Goal: Obtain resource: Download file/media

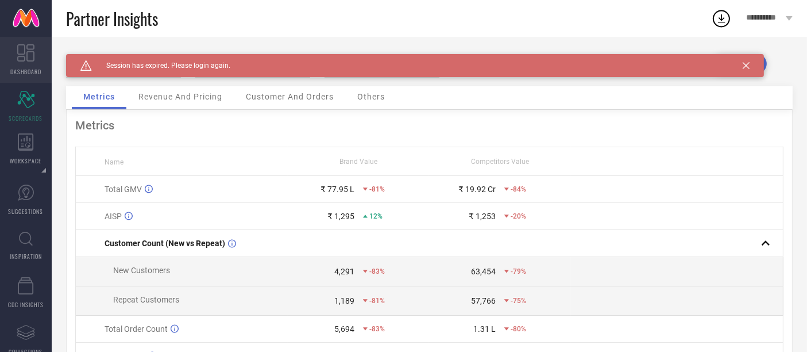
click at [31, 61] on icon at bounding box center [25, 52] width 17 height 17
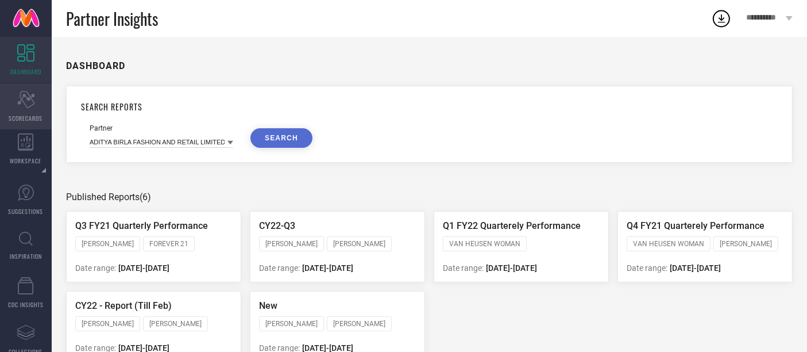
click at [32, 104] on icon at bounding box center [25, 99] width 17 height 17
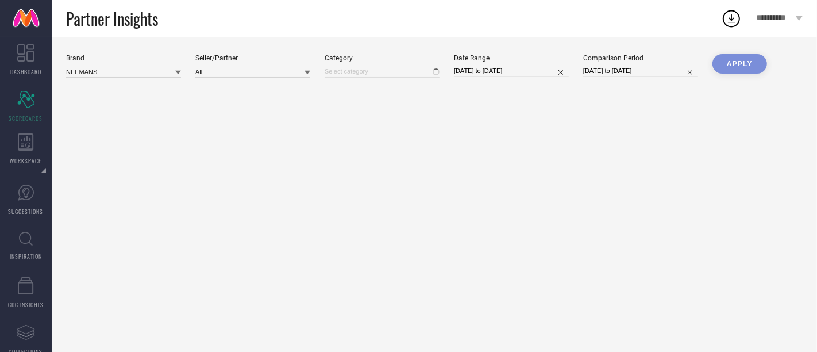
type input "All"
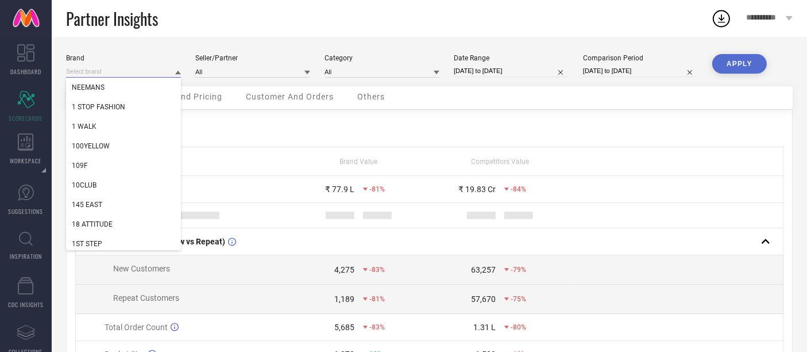
drag, startPoint x: 109, startPoint y: 72, endPoint x: 70, endPoint y: 70, distance: 39.7
click at [70, 70] on input at bounding box center [123, 71] width 115 height 12
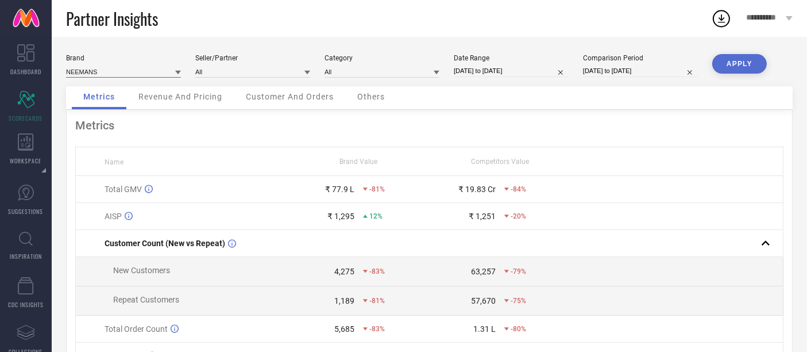
click at [121, 68] on input at bounding box center [123, 71] width 115 height 12
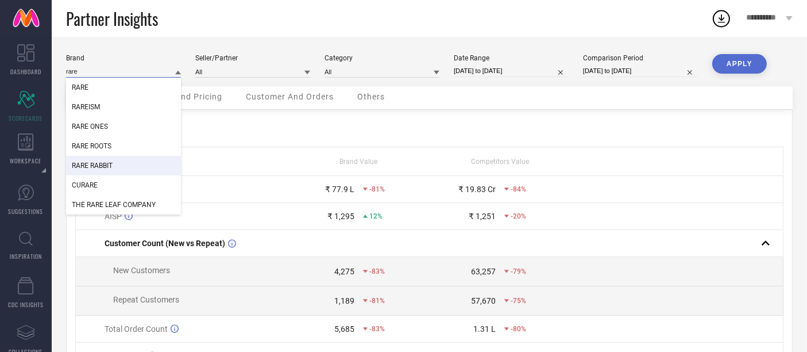
type input "rare"
click at [125, 163] on div "RARE RABBIT" at bounding box center [123, 166] width 115 height 20
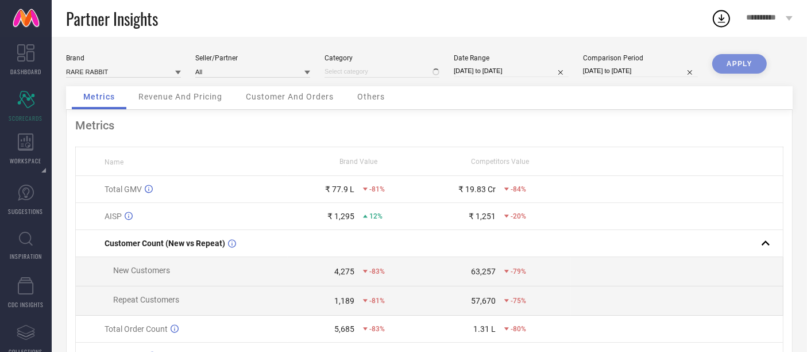
type input "All"
click at [239, 73] on input at bounding box center [252, 71] width 115 height 12
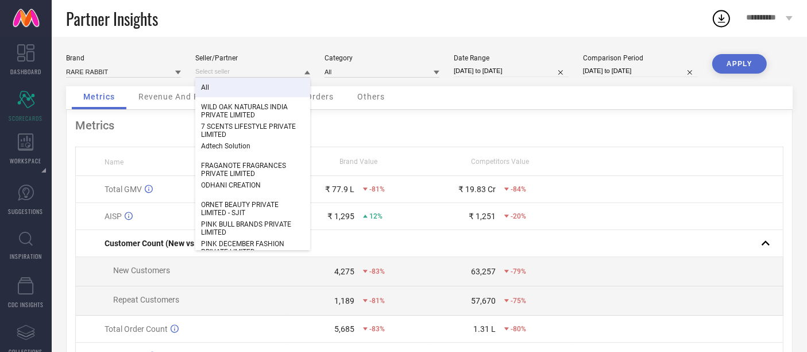
click at [241, 80] on div "All" at bounding box center [252, 88] width 115 height 20
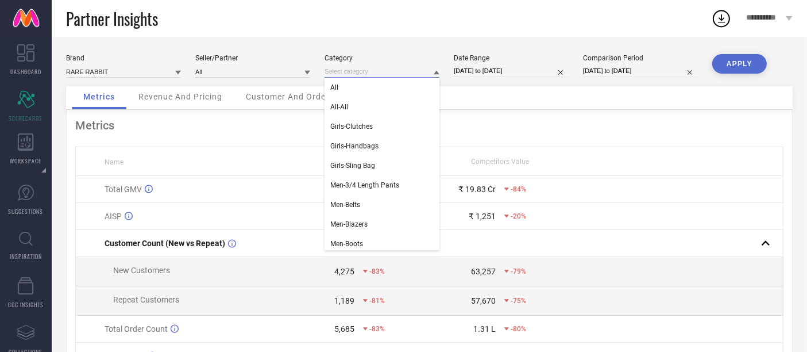
click at [334, 70] on input at bounding box center [382, 71] width 115 height 12
click at [341, 85] on div "All" at bounding box center [382, 88] width 115 height 20
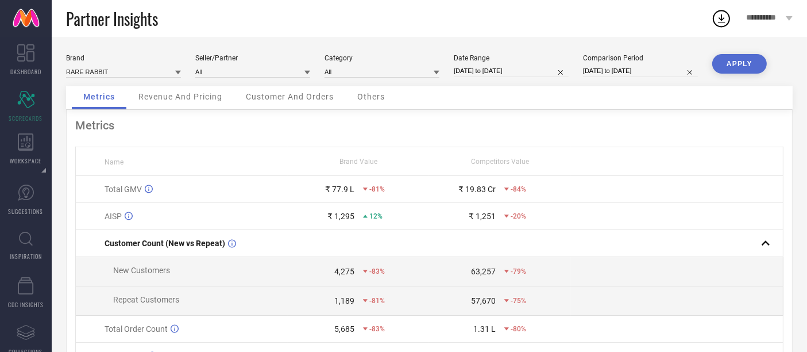
click at [474, 70] on input "[DATE] to [DATE]" at bounding box center [511, 71] width 115 height 12
select select "7"
select select "2025"
select select "8"
select select "2025"
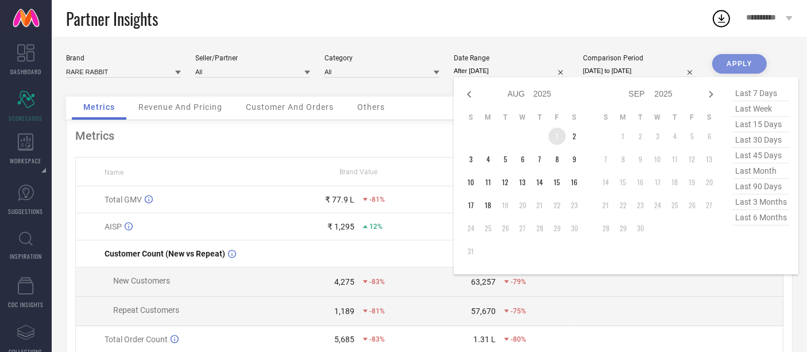
click at [558, 131] on td "1" at bounding box center [557, 136] width 17 height 17
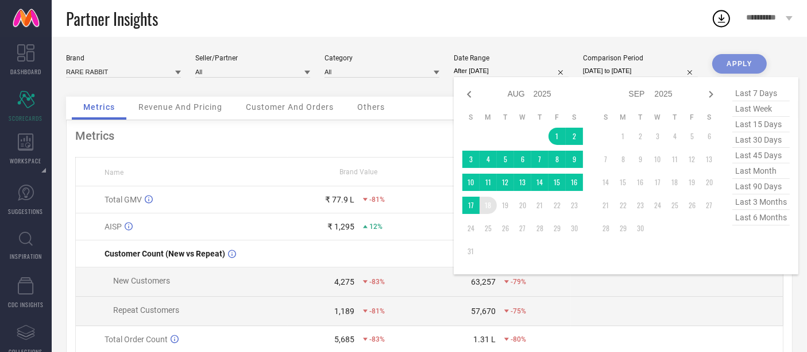
type input "[DATE] to [DATE]"
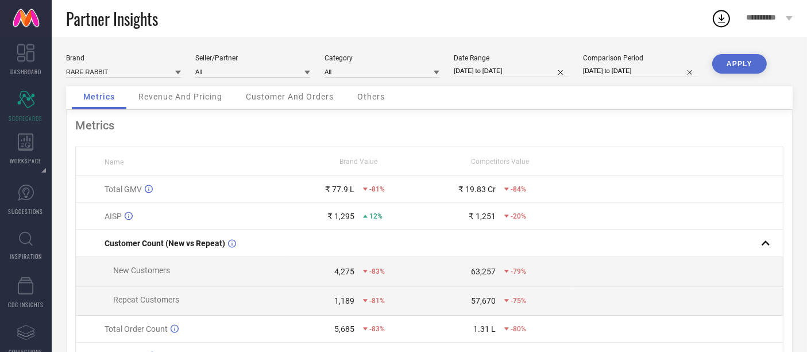
click at [742, 66] on button "APPLY" at bounding box center [739, 64] width 55 height 20
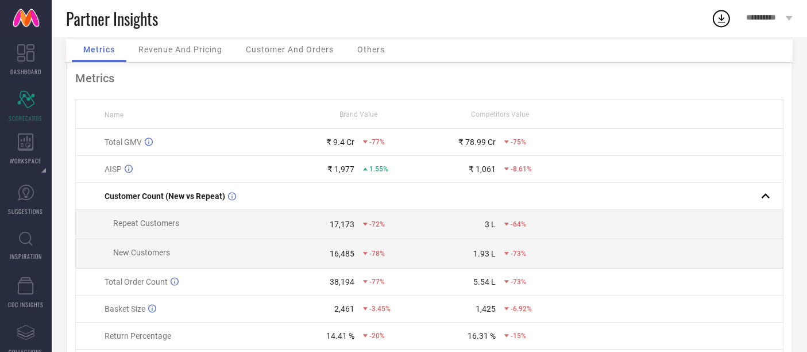
scroll to position [64, 0]
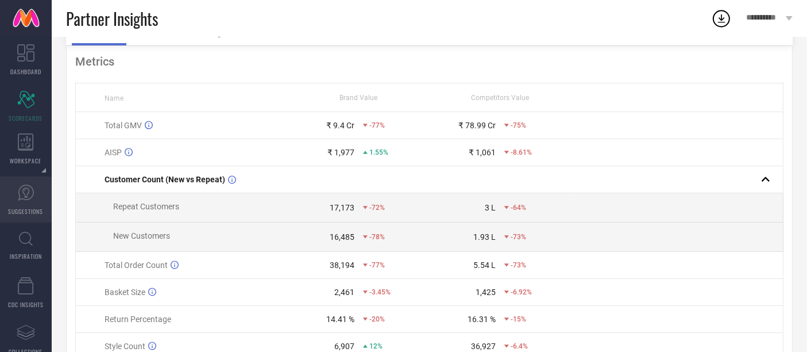
click at [27, 208] on span "SUGGESTIONS" at bounding box center [26, 211] width 35 height 9
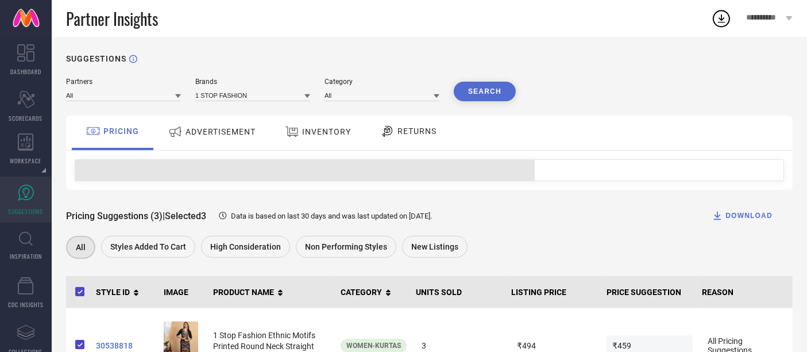
click at [211, 135] on span "ADVERTISEMENT" at bounding box center [221, 131] width 70 height 9
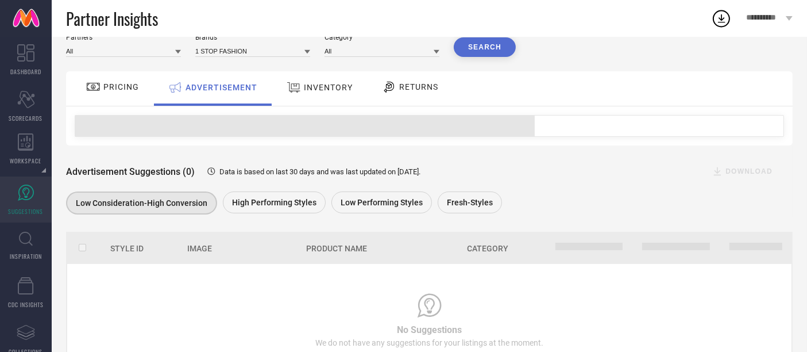
scroll to position [98, 0]
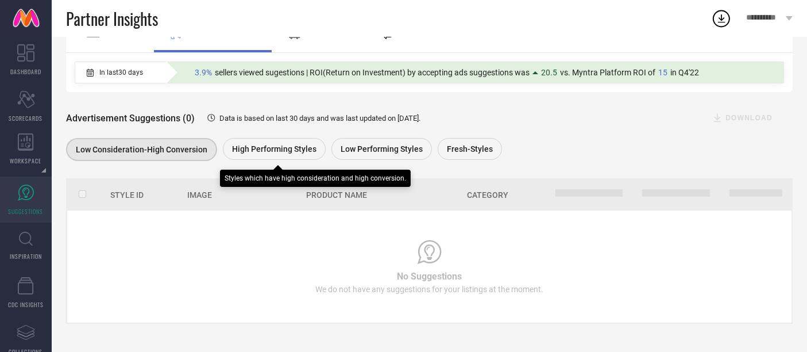
click at [269, 151] on span "High Performing Styles" at bounding box center [274, 148] width 84 height 9
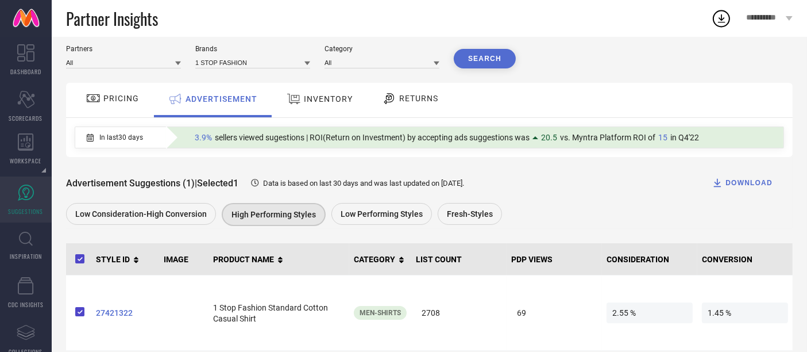
scroll to position [49, 0]
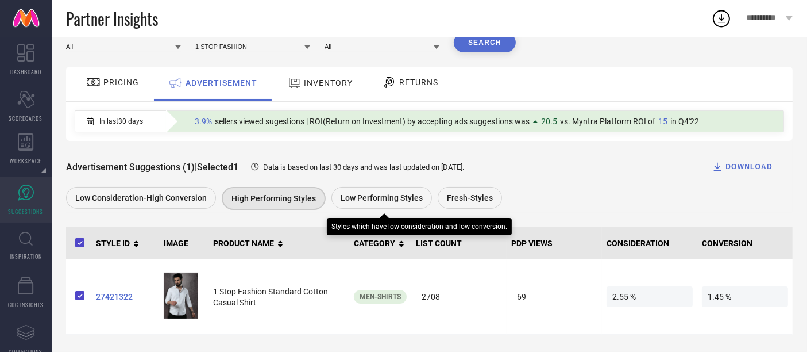
click at [366, 196] on span "Low Performing Styles" at bounding box center [382, 197] width 82 height 9
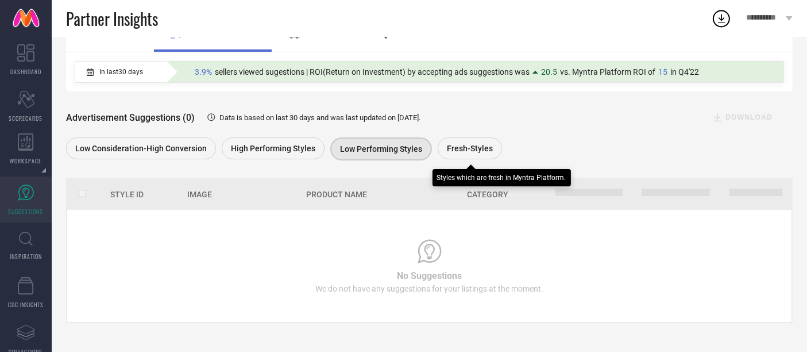
click at [471, 145] on span "Fresh-Styles" at bounding box center [470, 148] width 46 height 9
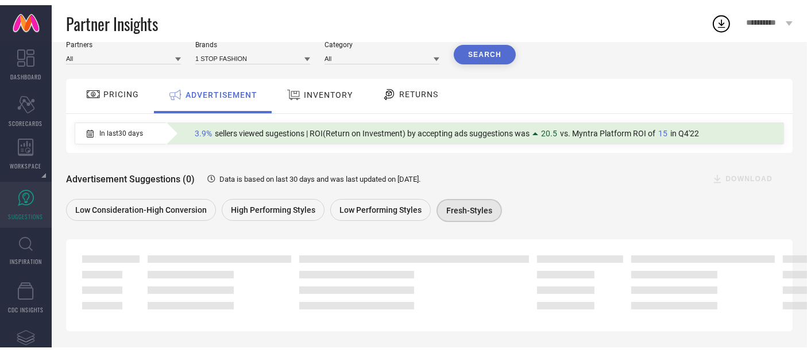
scroll to position [98, 0]
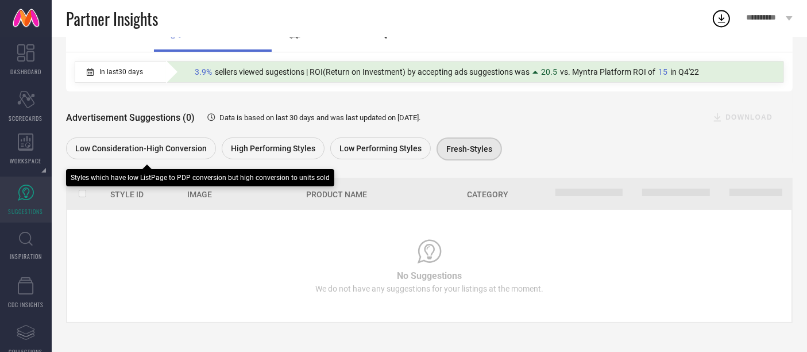
click at [148, 145] on span "Low Consideration-High Conversion" at bounding box center [141, 148] width 132 height 9
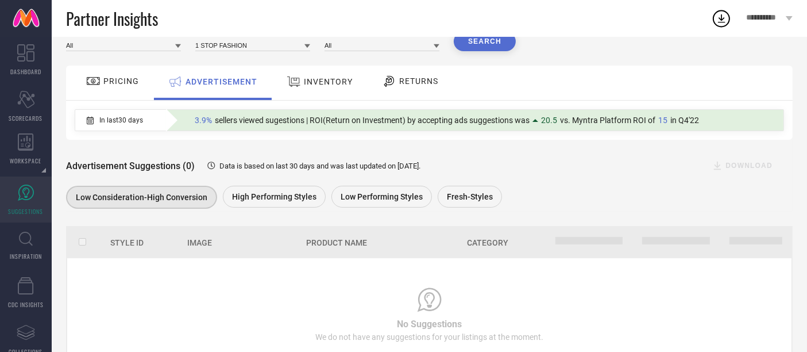
scroll to position [0, 0]
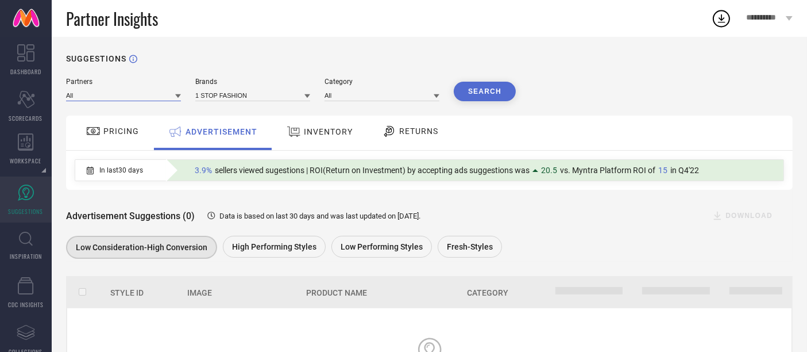
click at [118, 96] on input at bounding box center [123, 95] width 115 height 12
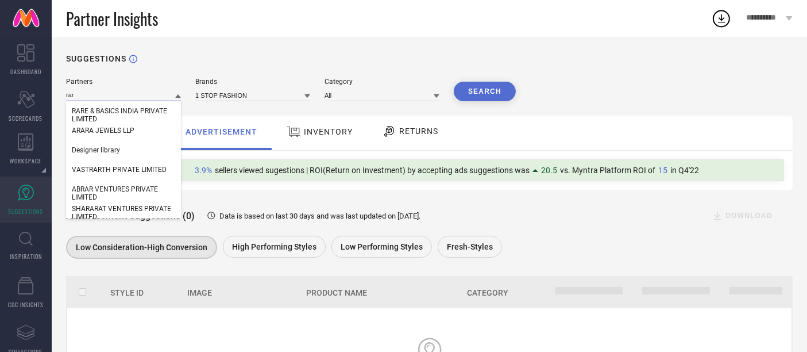
type input "rare"
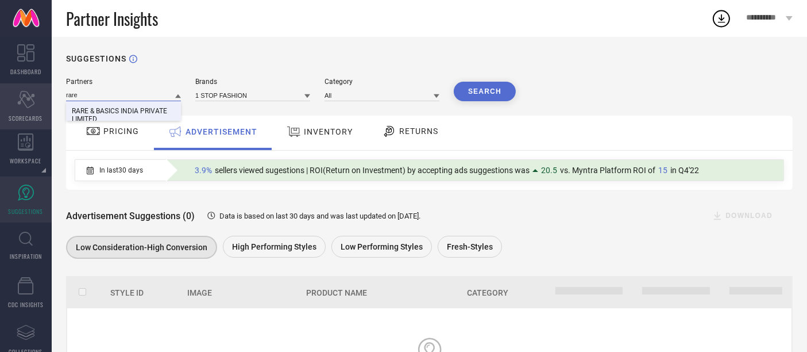
drag, startPoint x: 106, startPoint y: 93, endPoint x: 40, endPoint y: 98, distance: 66.3
click at [40, 98] on div "DASHBOARD Scorecard SCORECARDS WORKSPACE System Workspace Custom Workspace SUGG…" at bounding box center [403, 243] width 807 height 413
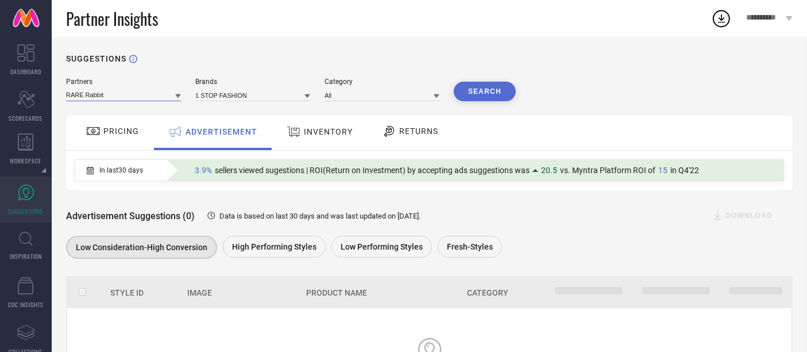
type input "RARE Rabbit"
click at [207, 95] on input at bounding box center [252, 95] width 115 height 12
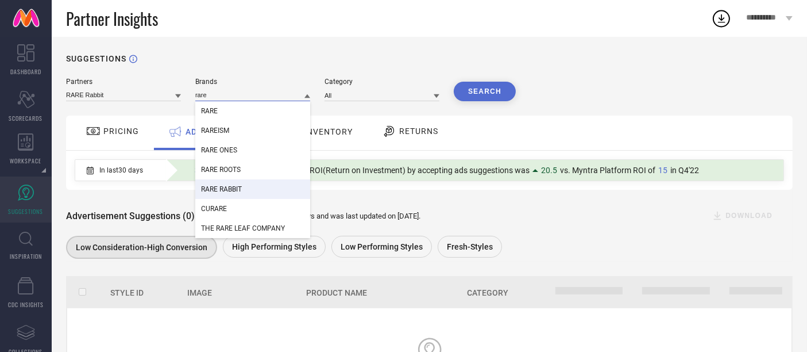
type input "rare"
click at [233, 191] on span "RARE RABBIT" at bounding box center [221, 189] width 41 height 8
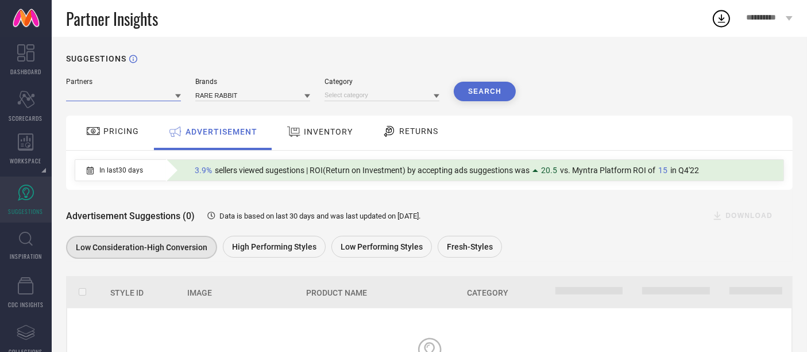
click at [148, 97] on input at bounding box center [123, 95] width 115 height 12
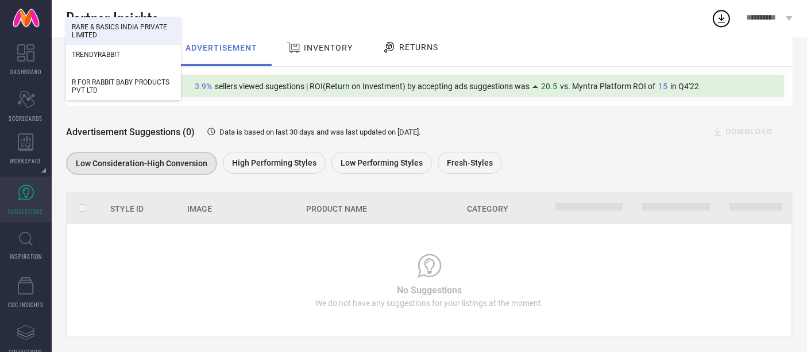
scroll to position [98, 0]
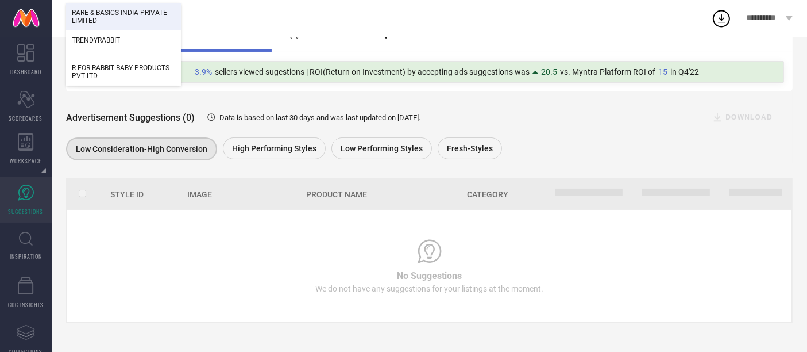
click at [467, 38] on div "PRICING ADVERTISEMENT INVENTORY RETURNS" at bounding box center [429, 34] width 727 height 34
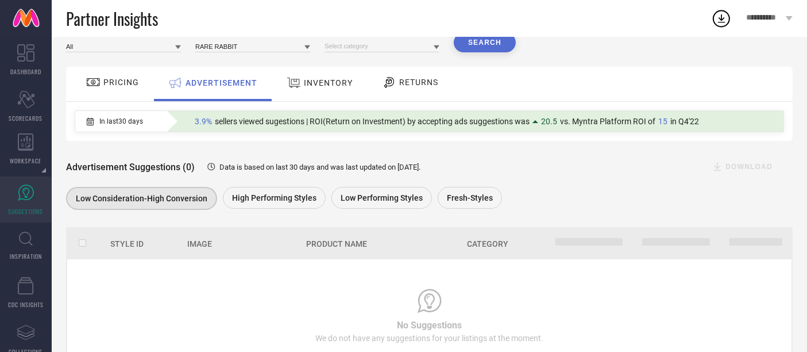
scroll to position [0, 0]
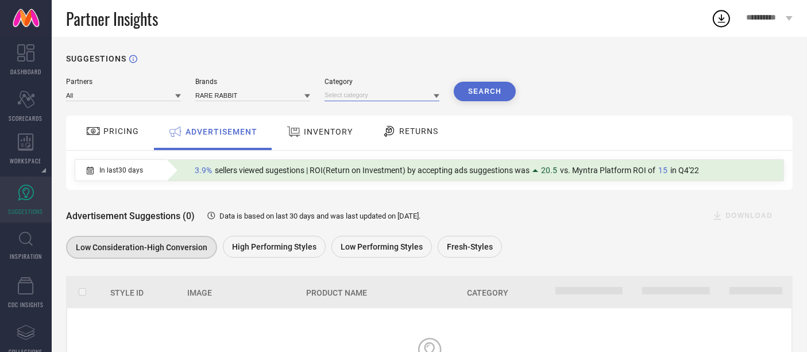
click at [343, 95] on input at bounding box center [382, 95] width 115 height 12
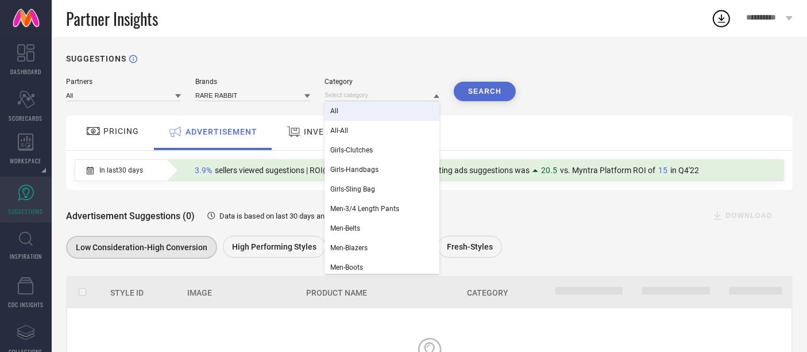
click at [346, 109] on div "All" at bounding box center [382, 111] width 115 height 20
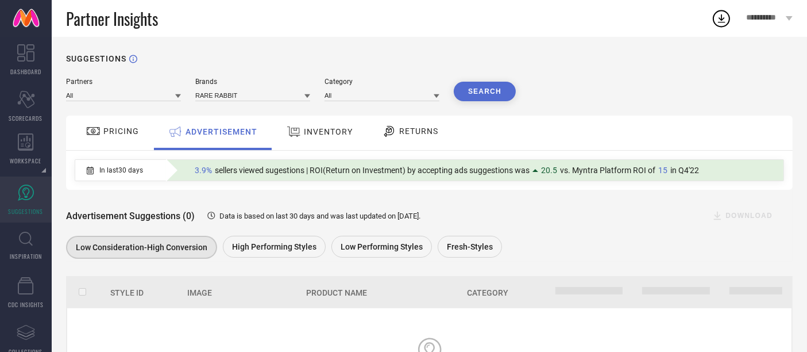
click at [480, 88] on button "Search" at bounding box center [485, 92] width 62 height 20
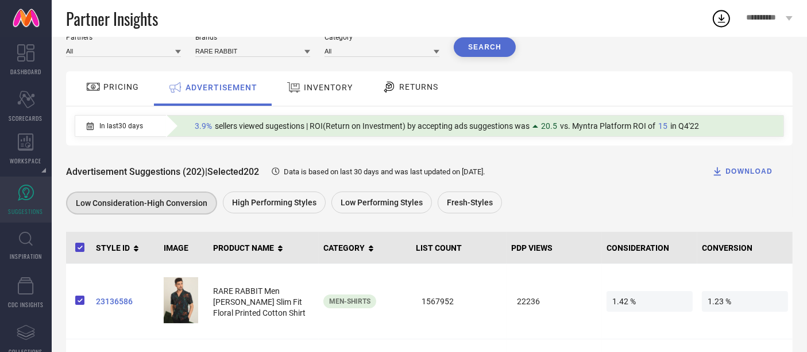
scroll to position [64, 0]
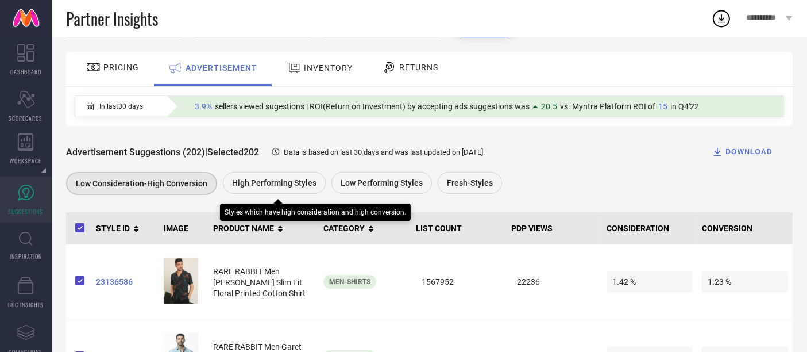
click at [275, 187] on span "High Performing Styles" at bounding box center [274, 182] width 84 height 9
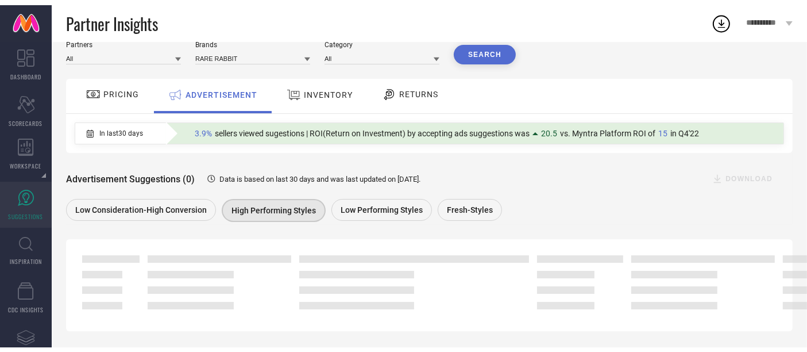
scroll to position [0, 0]
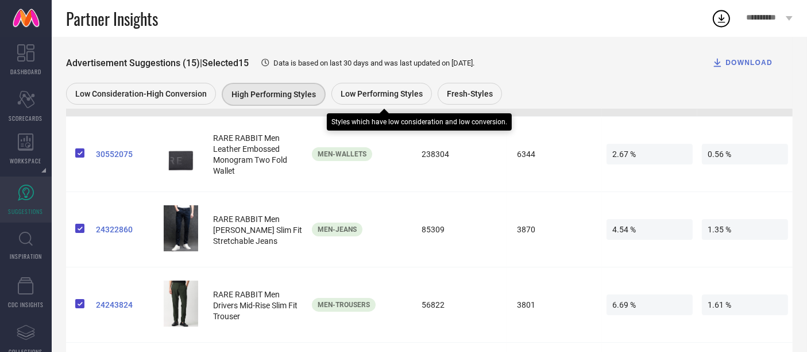
click at [385, 98] on span "Low Performing Styles" at bounding box center [382, 93] width 82 height 9
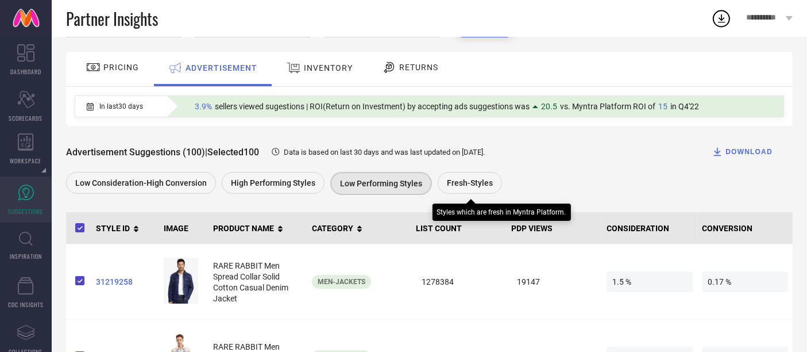
click at [456, 184] on span "Fresh-Styles" at bounding box center [470, 182] width 46 height 9
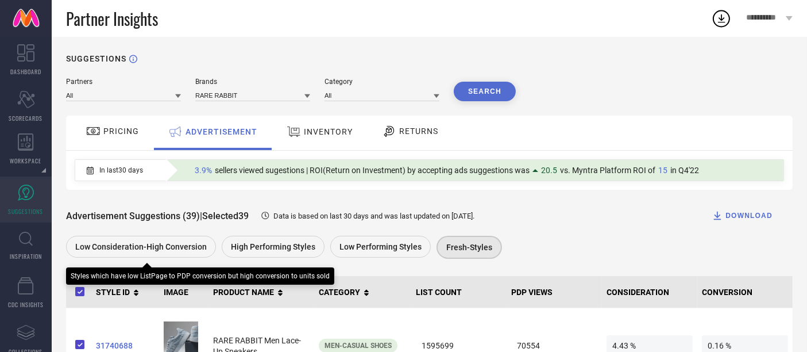
click at [162, 246] on span "Low Consideration-High Conversion" at bounding box center [141, 246] width 132 height 9
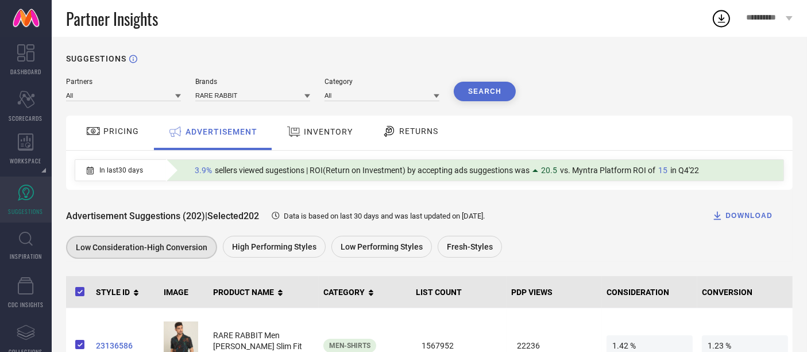
click at [752, 217] on div "DOWNLOAD" at bounding box center [742, 215] width 61 height 11
